Goal: Transaction & Acquisition: Subscribe to service/newsletter

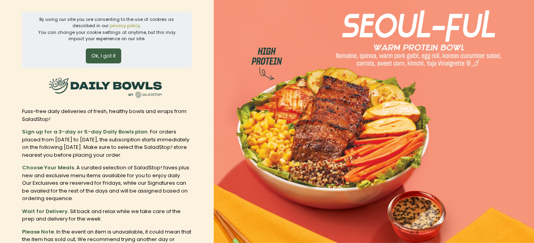
click at [112, 55] on button "Ok, I got it" at bounding box center [103, 55] width 35 height 15
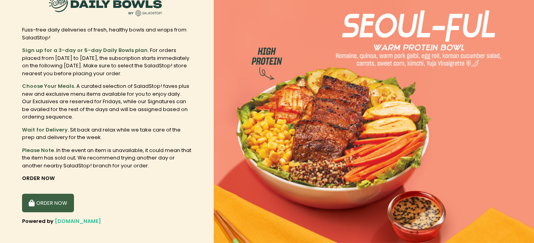
scroll to position [30, 0]
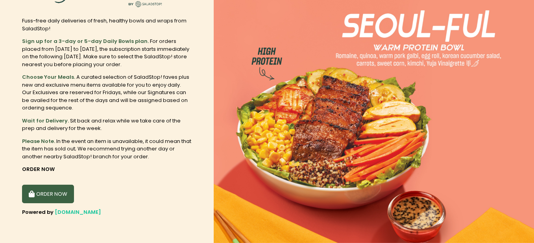
click at [54, 192] on button "ORDER NOW" at bounding box center [48, 194] width 52 height 19
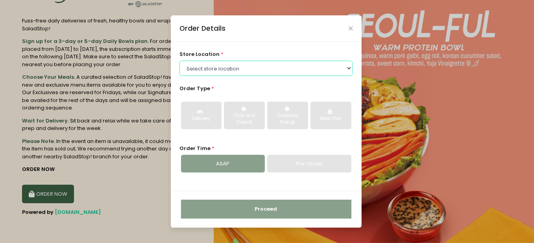
click at [256, 68] on select "Select store location [GEOGRAPHIC_DATA] [GEOGRAPHIC_DATA] [PERSON_NAME][GEOGRAP…" at bounding box center [265, 68] width 173 height 15
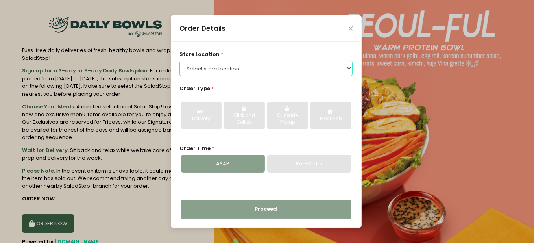
click at [231, 67] on select "Select store location [GEOGRAPHIC_DATA] [GEOGRAPHIC_DATA] [PERSON_NAME][GEOGRAP…" at bounding box center [265, 68] width 173 height 15
select select "6216e2b1a1873057bf702acb"
click at [179, 61] on select "Select store location [GEOGRAPHIC_DATA] [GEOGRAPHIC_DATA] [PERSON_NAME][GEOGRAP…" at bounding box center [265, 68] width 173 height 15
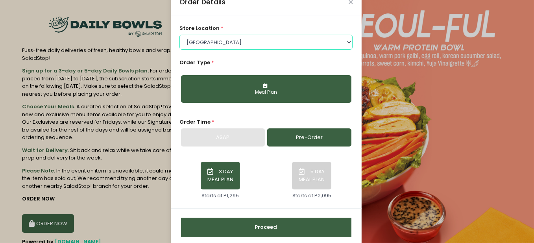
scroll to position [30, 0]
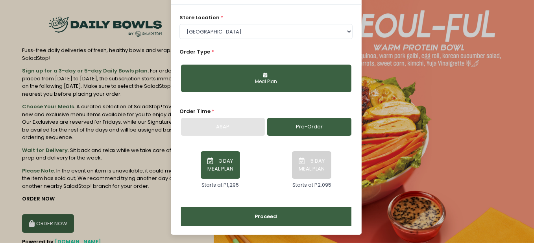
click at [307, 161] on button "5 DAY MEAL PLAN" at bounding box center [311, 165] width 39 height 28
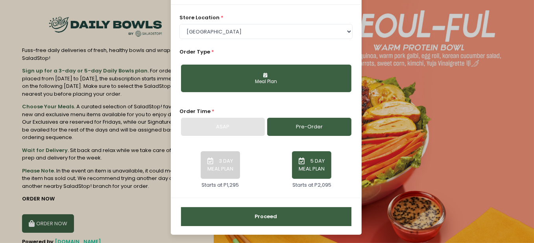
click at [255, 215] on button "Proceed" at bounding box center [266, 216] width 170 height 19
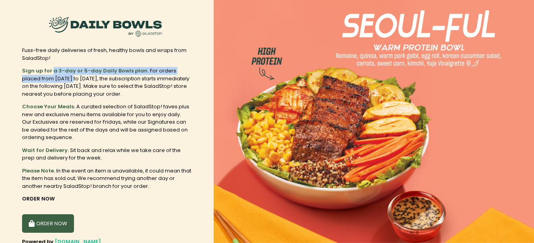
drag, startPoint x: 52, startPoint y: 70, endPoint x: 61, endPoint y: 86, distance: 18.7
click at [58, 81] on div "Sign up for a 3-day or 5-day Daily Bowls plan. For orders placed from [DATE] to…" at bounding box center [107, 82] width 170 height 31
click at [62, 88] on div "Sign up for a 3-day or 5-day Daily Bowls plan. For orders placed from Monday to…" at bounding box center [107, 82] width 170 height 31
click at [29, 52] on div "Fuss-free daily deliveries of fresh, healthy bowls and wraps from SaladStop!" at bounding box center [107, 53] width 170 height 15
drag, startPoint x: 72, startPoint y: 74, endPoint x: 76, endPoint y: 94, distance: 20.1
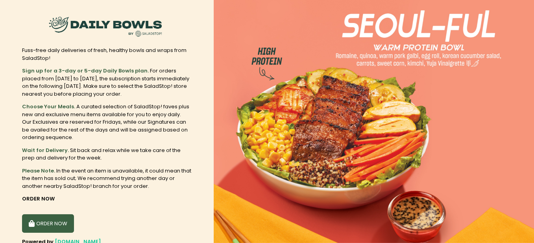
click at [76, 94] on div "Sign up for a 3-day or 5-day Daily Bowls plan. For orders placed from Monday to…" at bounding box center [107, 82] width 170 height 31
click at [49, 79] on div "Sign up for a 3-day or 5-day Daily Bowls plan. For orders placed from Monday to…" at bounding box center [107, 82] width 170 height 31
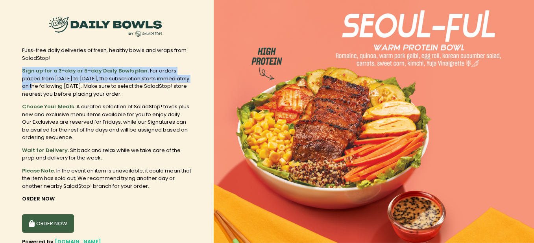
drag, startPoint x: 14, startPoint y: 70, endPoint x: 25, endPoint y: 86, distance: 19.2
click at [25, 86] on section "Fuss-free daily deliveries of fresh, healthy bowls and wraps from SaladStop! Si…" at bounding box center [107, 136] width 214 height 273
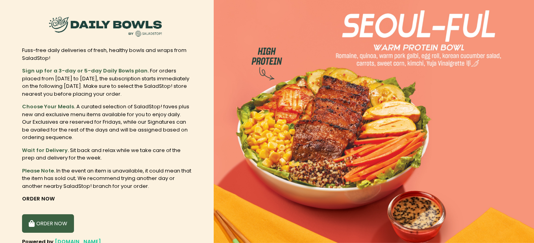
drag, startPoint x: 27, startPoint y: 85, endPoint x: 29, endPoint y: 80, distance: 5.1
click at [26, 84] on div "Sign up for a 3-day or 5-day Daily Bowls plan. For orders placed from Monday to…" at bounding box center [107, 82] width 170 height 31
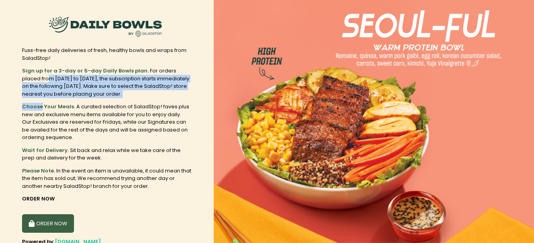
drag, startPoint x: 31, startPoint y: 78, endPoint x: 40, endPoint y: 107, distance: 29.6
click at [40, 107] on div "Sign up for a 3-day or 5-day Daily Bowls plan. For orders placed from Monday to…" at bounding box center [107, 128] width 170 height 123
click at [42, 109] on b "Choose Your Meals." at bounding box center [48, 106] width 53 height 7
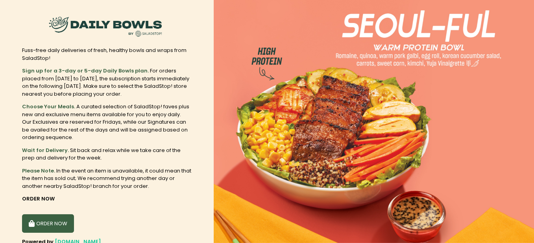
click at [101, 106] on div "Choose Your Meals. A curated selection of SaladStop! faves plus new and exclusi…" at bounding box center [107, 122] width 170 height 39
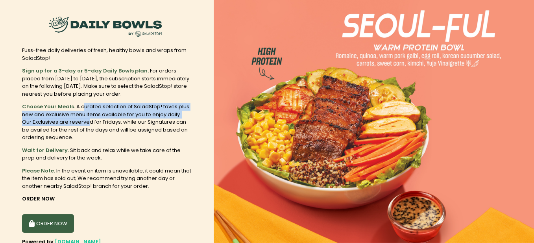
drag, startPoint x: 81, startPoint y: 107, endPoint x: 68, endPoint y: 120, distance: 18.4
click at [87, 120] on div "Choose Your Meals. A curated selection of SaladStop! faves plus new and exclusi…" at bounding box center [107, 122] width 170 height 39
click at [41, 116] on div "Choose Your Meals. A curated selection of SaladStop! faves plus new and exclusi…" at bounding box center [107, 122] width 170 height 39
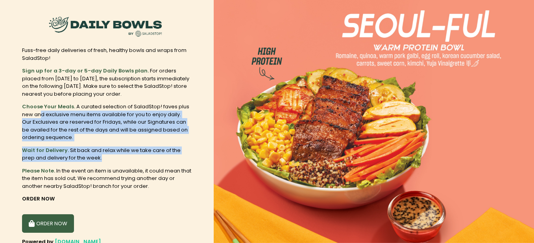
drag, startPoint x: 40, startPoint y: 114, endPoint x: 96, endPoint y: 161, distance: 74.0
click at [96, 161] on div "Sign up for a 3-day or 5-day Daily Bowls plan. For orders placed from Monday to…" at bounding box center [107, 128] width 170 height 123
click at [91, 151] on div "Wait for Delivery. Sit back and relax while we take care of the prep and delive…" at bounding box center [107, 153] width 170 height 15
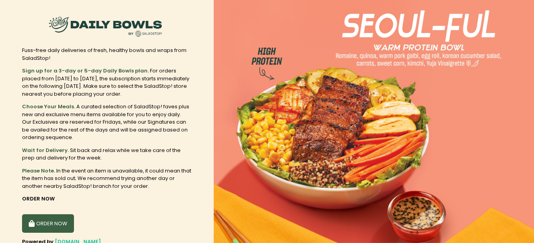
drag, startPoint x: 229, startPoint y: 2, endPoint x: 145, endPoint y: 48, distance: 96.0
click at [145, 48] on div "Fuss-free daily deliveries of fresh, healthy bowls and wraps from SaladStop!" at bounding box center [107, 53] width 170 height 15
